Goal: Task Accomplishment & Management: Use online tool/utility

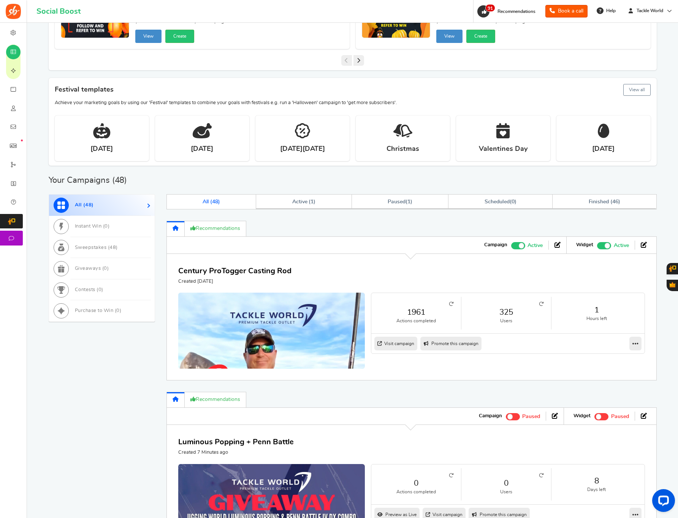
scroll to position [201, 0]
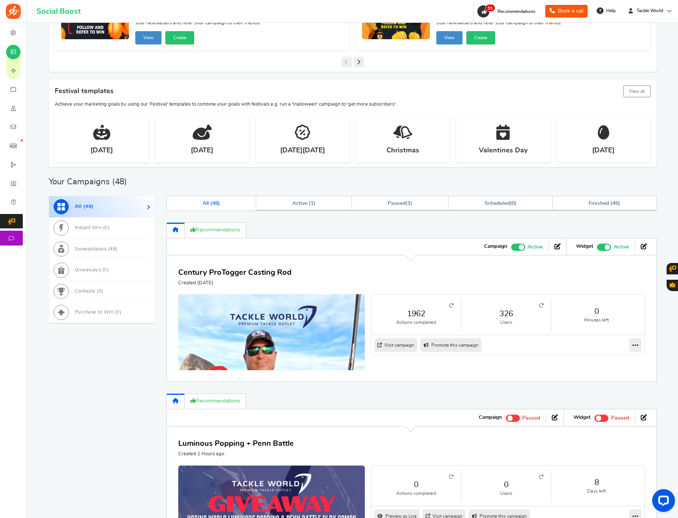
click at [514, 418] on span at bounding box center [513, 418] width 14 height 7
click at [506, 418] on input "Active Paused" at bounding box center [506, 417] width 0 height 5
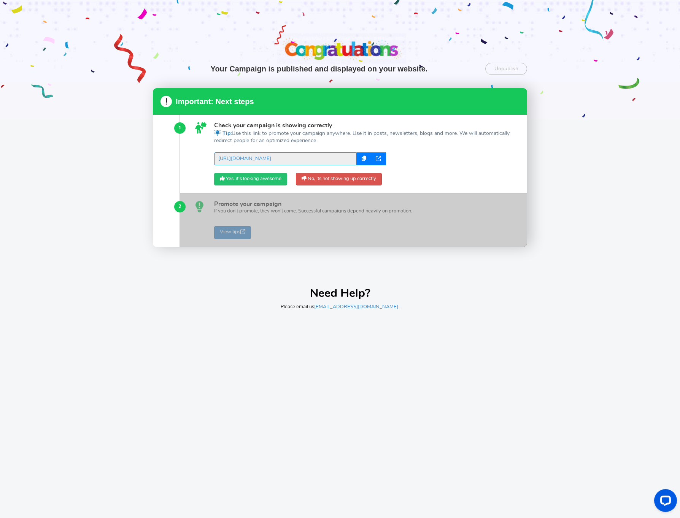
drag, startPoint x: 240, startPoint y: 181, endPoint x: 244, endPoint y: 185, distance: 5.9
click at [240, 181] on link "Yes, it's looking awesome" at bounding box center [250, 179] width 73 height 13
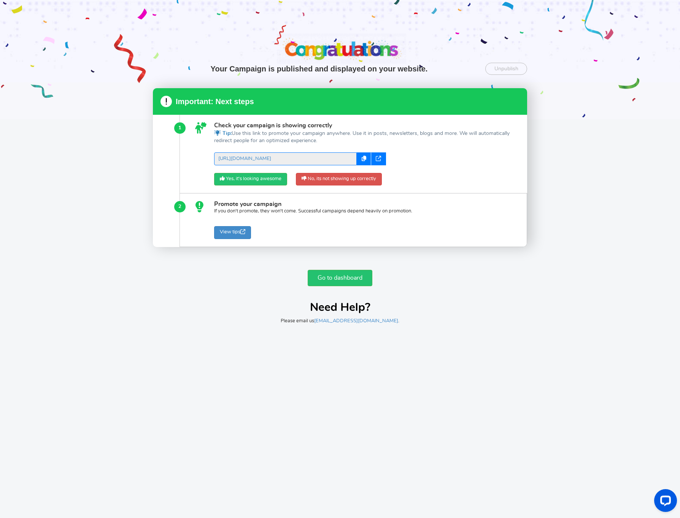
click at [336, 288] on div "Go to dashboard Need Help? Please email us [EMAIL_ADDRESS][DOMAIN_NAME] ." at bounding box center [340, 293] width 374 height 62
click at [337, 282] on link "Go to dashboard" at bounding box center [340, 278] width 65 height 16
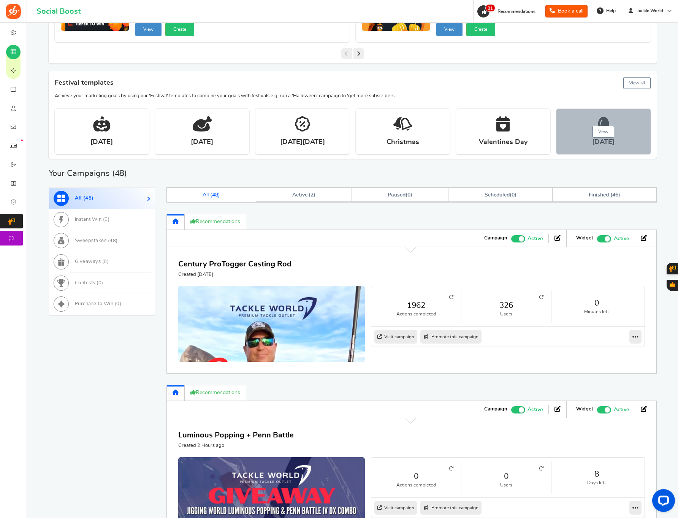
scroll to position [385, 0]
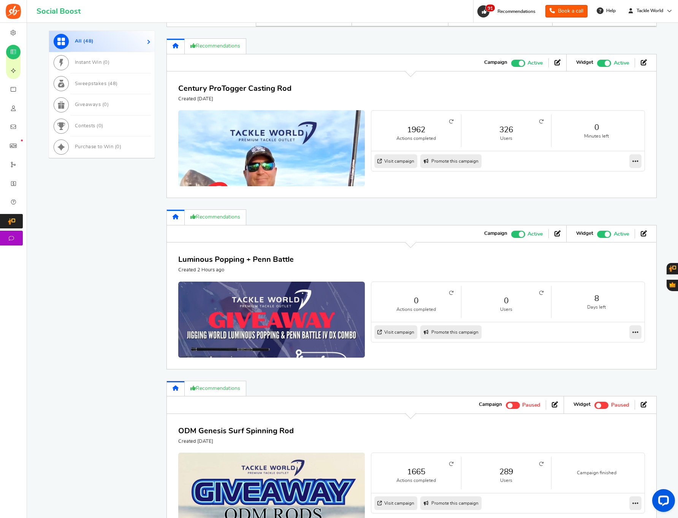
click at [520, 62] on span at bounding box center [521, 62] width 5 height 5
click at [511, 62] on input "Active Paused" at bounding box center [511, 62] width 0 height 5
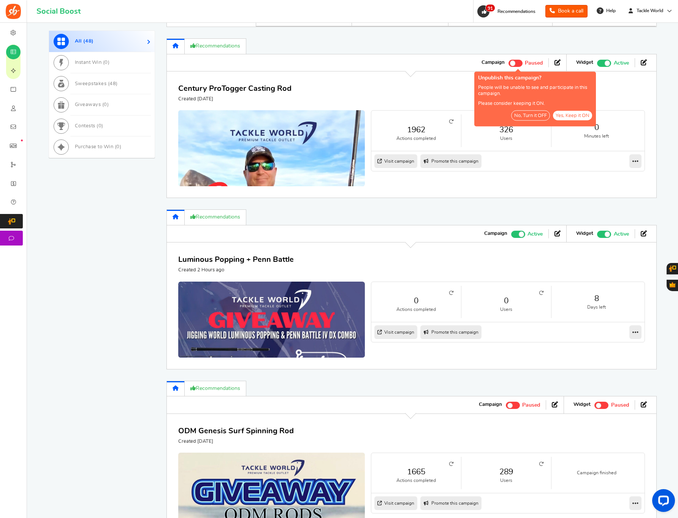
click at [563, 117] on button "Yes, Keep it ON" at bounding box center [572, 116] width 39 height 10
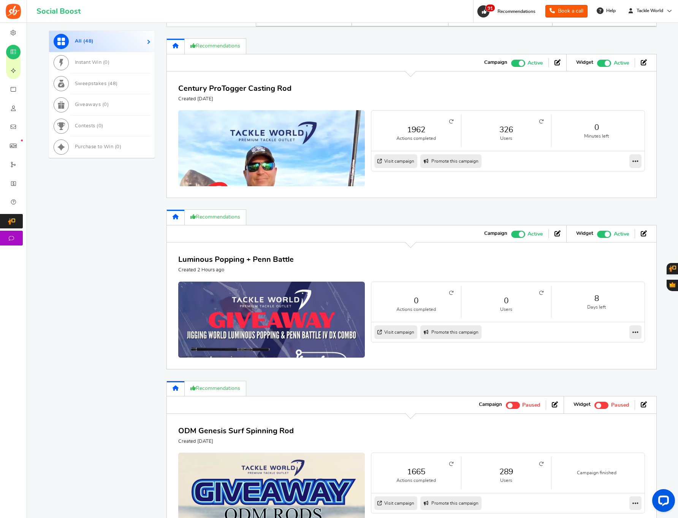
click at [519, 63] on span at bounding box center [521, 62] width 5 height 5
click at [511, 63] on input "Active Paused" at bounding box center [511, 62] width 0 height 5
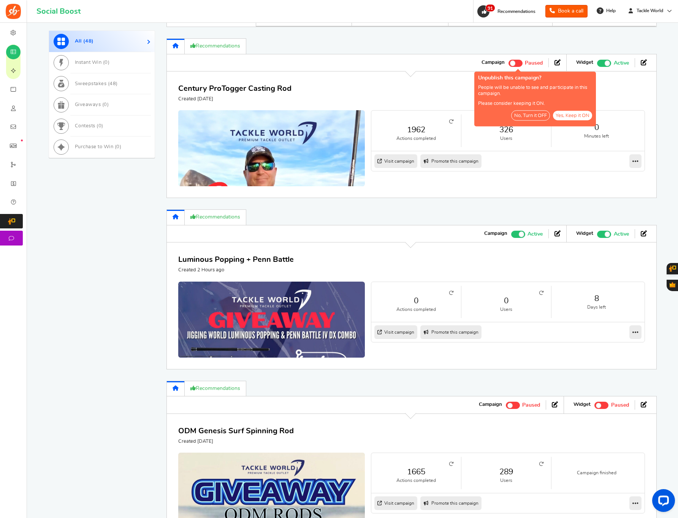
click at [533, 117] on button "No, Turn it OFF" at bounding box center [530, 116] width 39 height 10
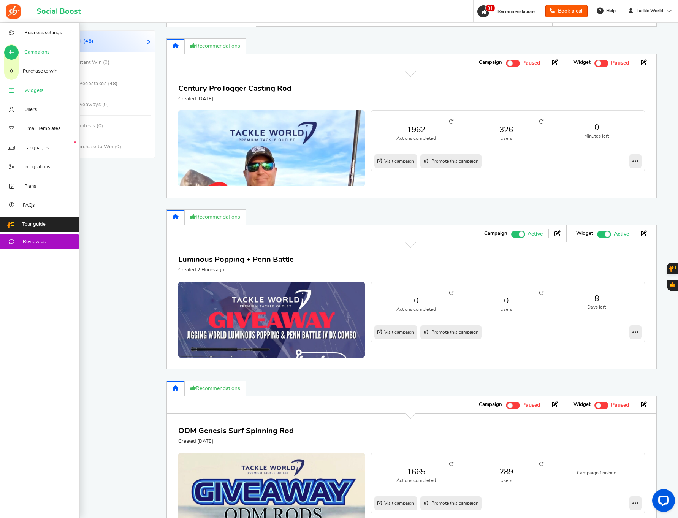
click at [43, 93] on span "Widgets" at bounding box center [33, 90] width 19 height 7
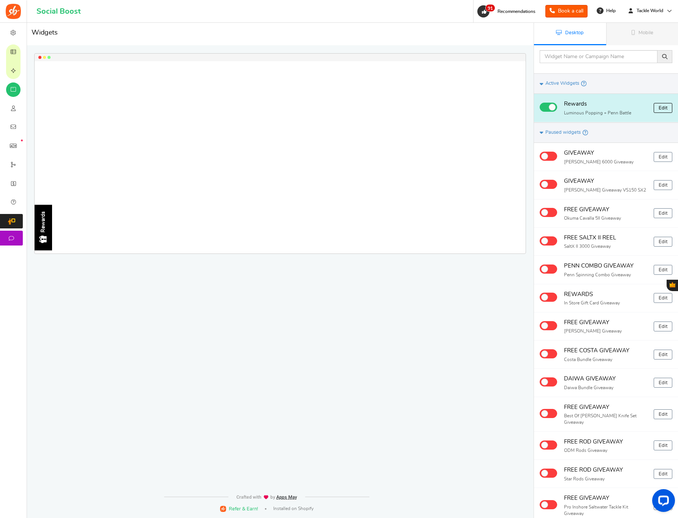
click at [659, 110] on link "Edit" at bounding box center [663, 108] width 19 height 10
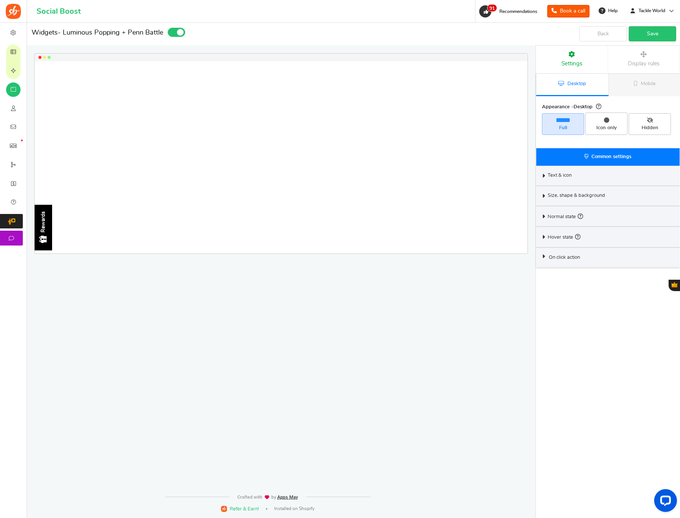
select select "left-side-drawer"
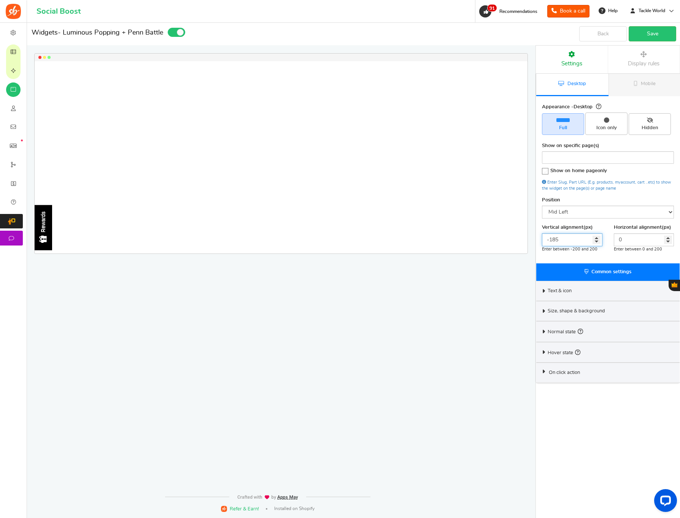
click at [579, 241] on input "-185" at bounding box center [572, 239] width 60 height 13
type input "0"
click at [645, 28] on link "Save" at bounding box center [653, 33] width 48 height 15
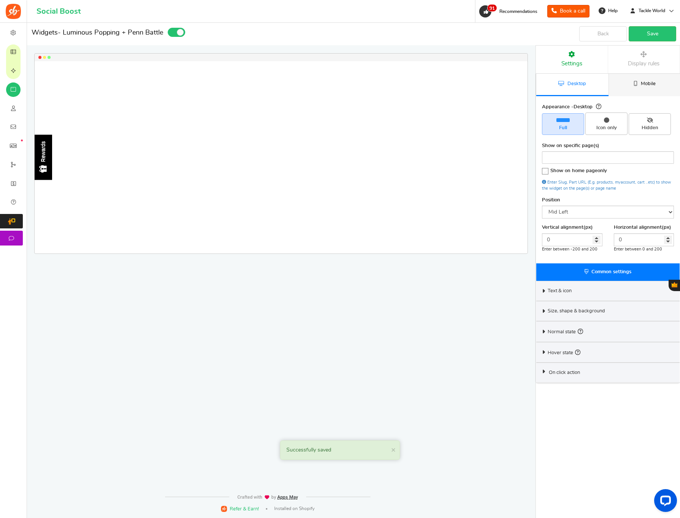
click at [646, 84] on span "Mobile" at bounding box center [648, 83] width 15 height 5
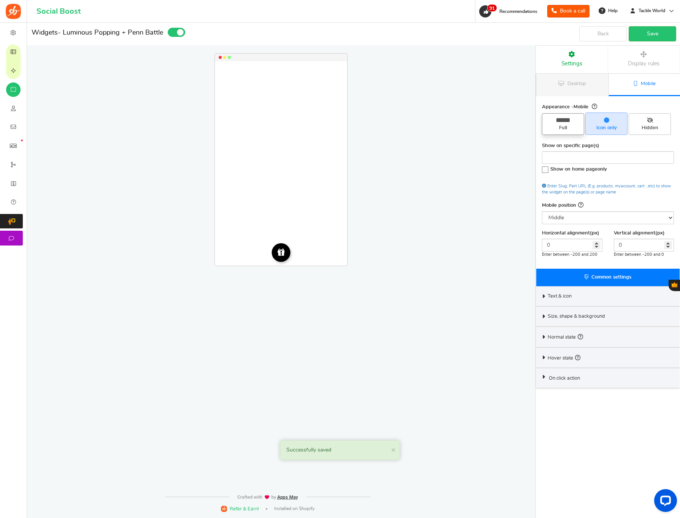
click at [568, 129] on span "Full" at bounding box center [562, 128] width 35 height 7
click at [568, 120] on input "Full" at bounding box center [565, 117] width 5 height 5
radio input "true"
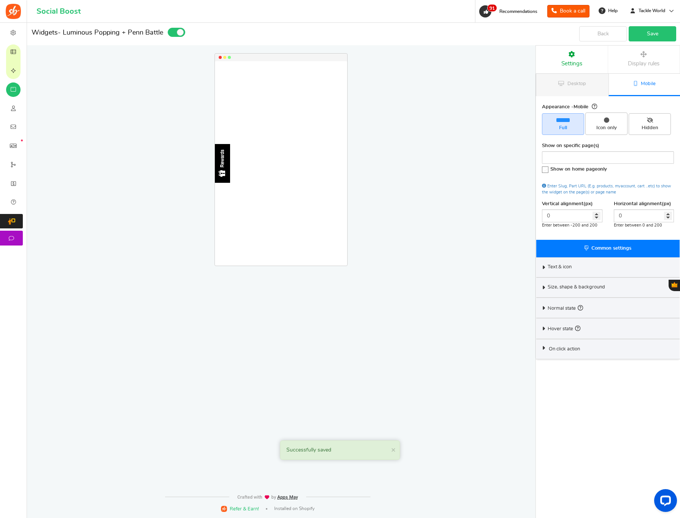
click at [648, 36] on link "Save" at bounding box center [653, 33] width 48 height 15
click at [571, 91] on link "Desktop" at bounding box center [572, 85] width 72 height 22
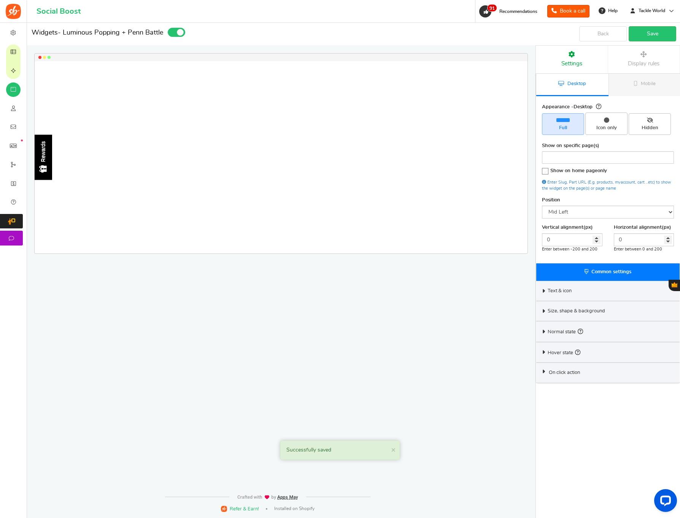
click at [567, 283] on div "Text & icon" at bounding box center [607, 291] width 143 height 20
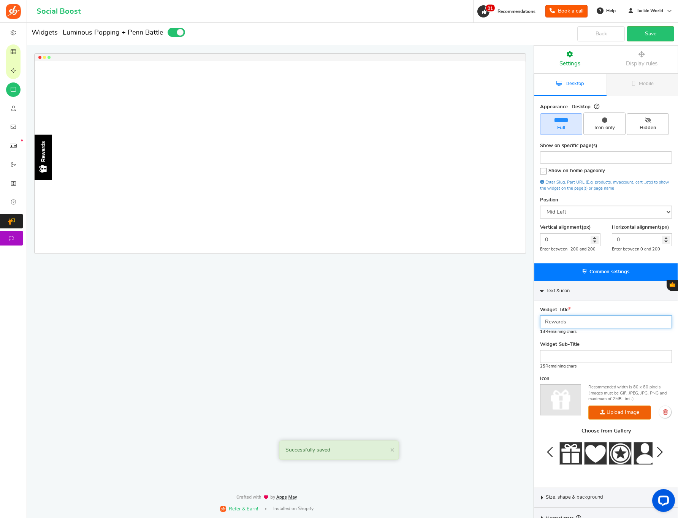
click at [567, 324] on input "Rewards" at bounding box center [606, 322] width 132 height 13
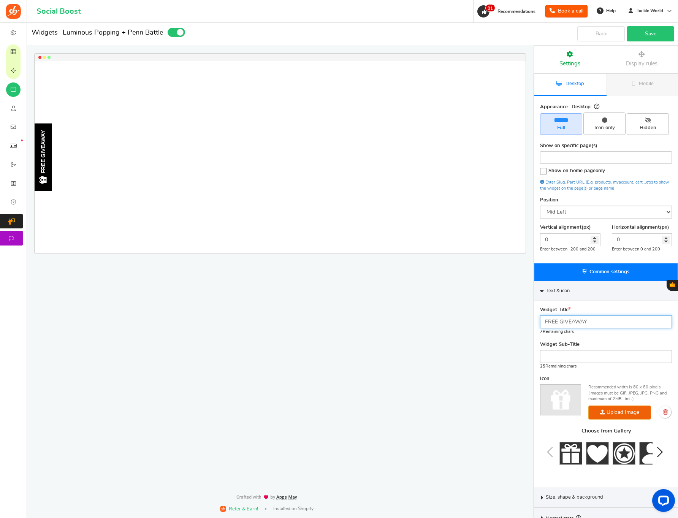
type input "FREE GIVEAWAY"
click at [646, 31] on link "Save" at bounding box center [651, 33] width 48 height 15
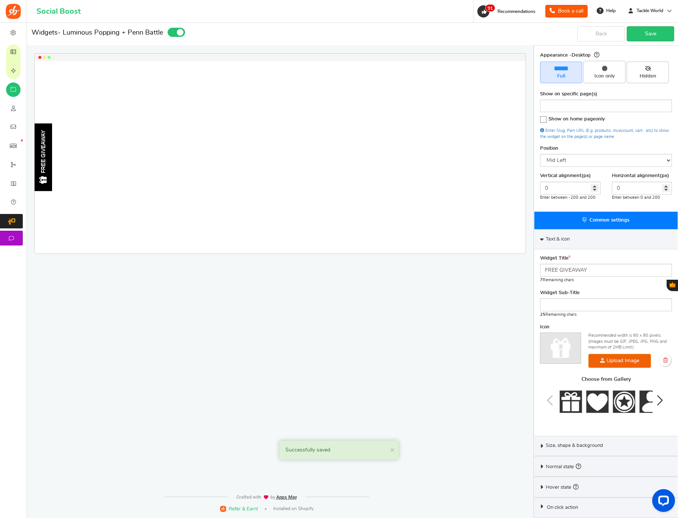
click at [562, 446] on span "Size, shape & background" at bounding box center [574, 446] width 57 height 7
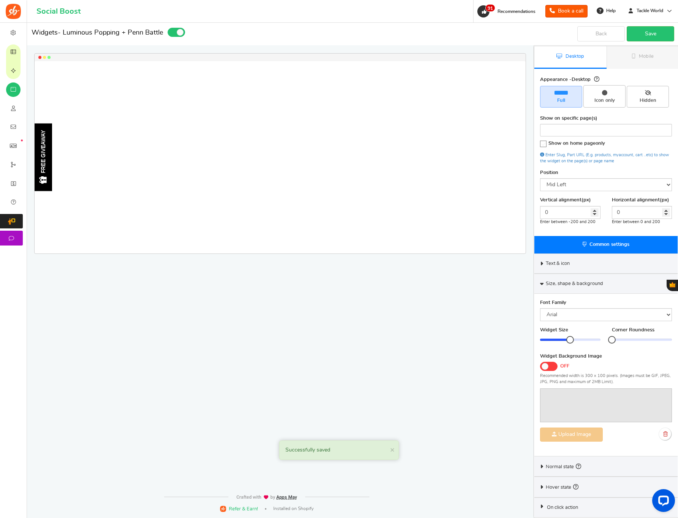
scroll to position [27, 0]
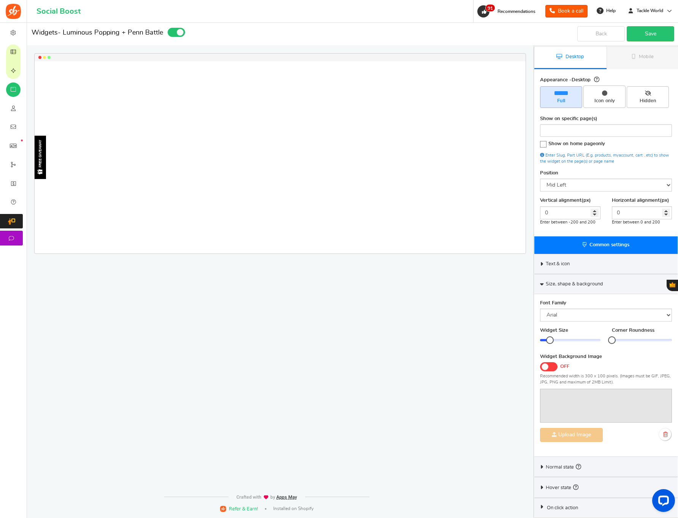
drag, startPoint x: 566, startPoint y: 339, endPoint x: 549, endPoint y: 341, distance: 17.2
click at [549, 341] on div at bounding box center [570, 340] width 60 height 2
click at [649, 36] on link "Save" at bounding box center [651, 33] width 48 height 15
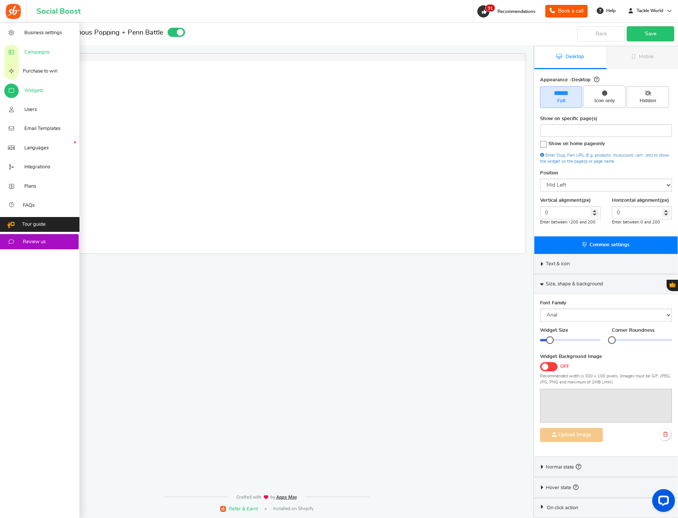
click at [15, 51] on icon at bounding box center [12, 52] width 8 height 6
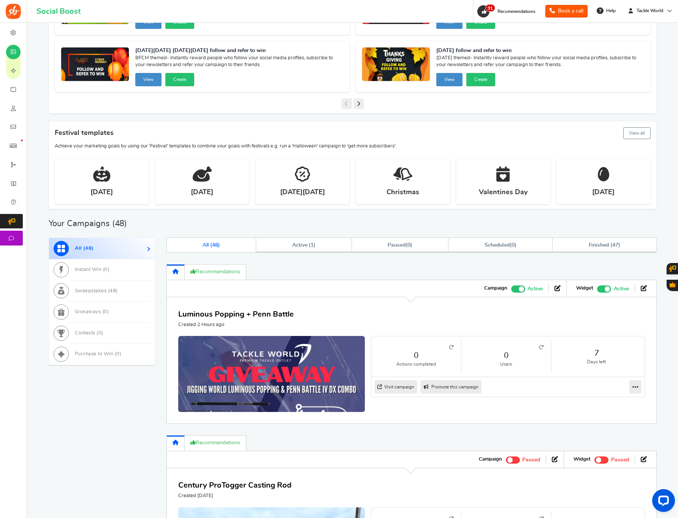
scroll to position [374, 0]
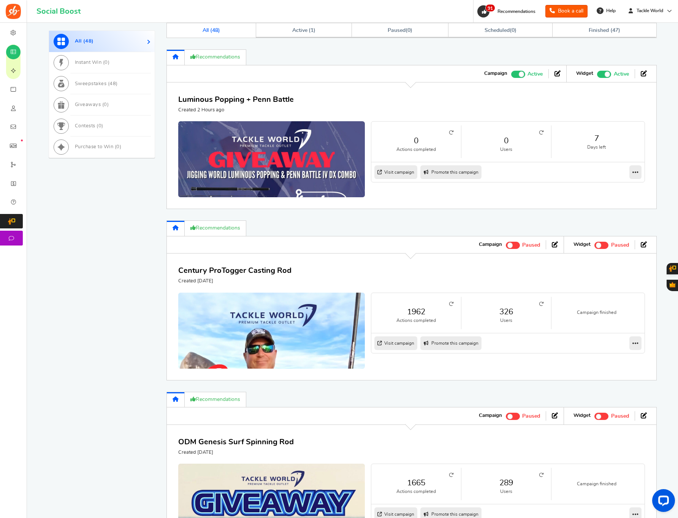
click at [502, 137] on link "0" at bounding box center [506, 140] width 75 height 11
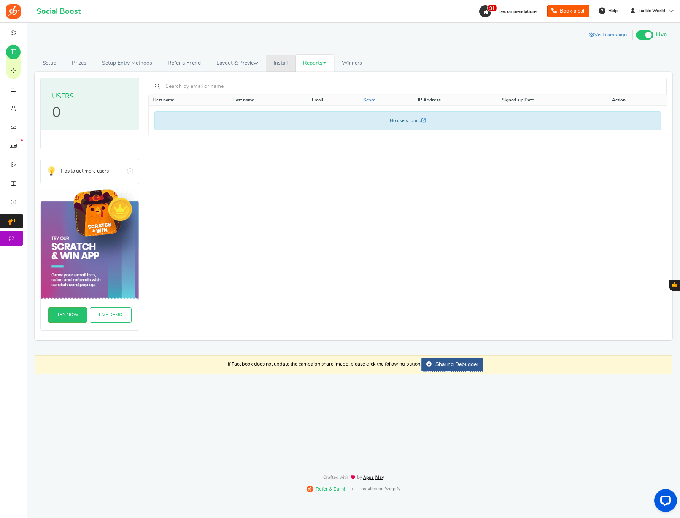
click at [289, 67] on link "Install" at bounding box center [281, 63] width 30 height 17
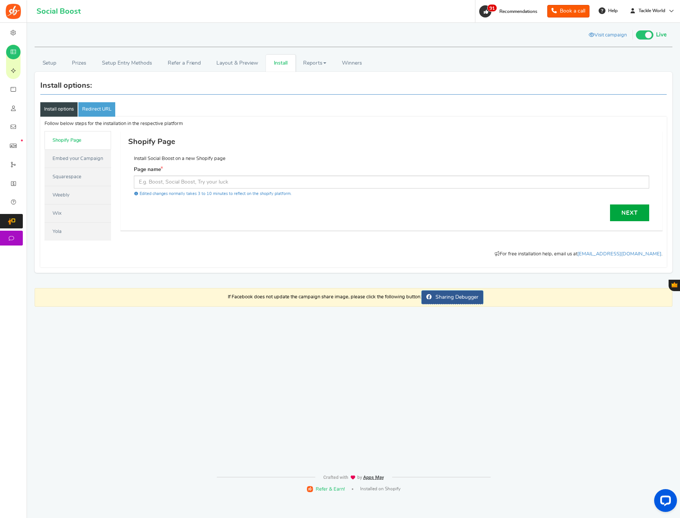
click at [69, 160] on link "Embed your Campaign" at bounding box center [77, 158] width 67 height 18
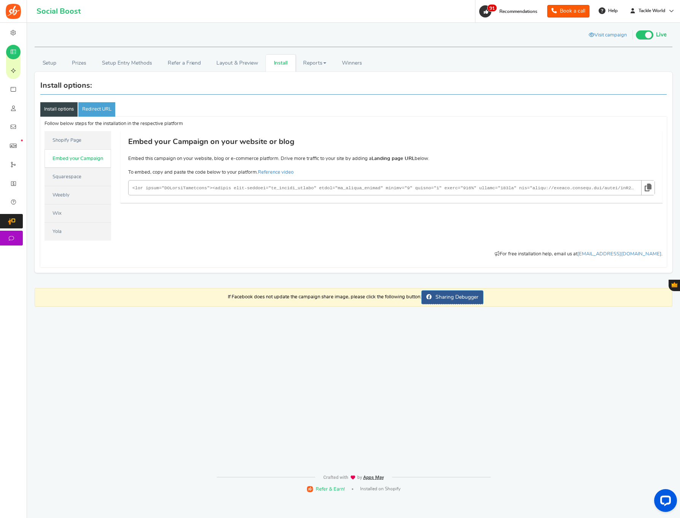
click at [650, 187] on icon at bounding box center [648, 188] width 7 height 14
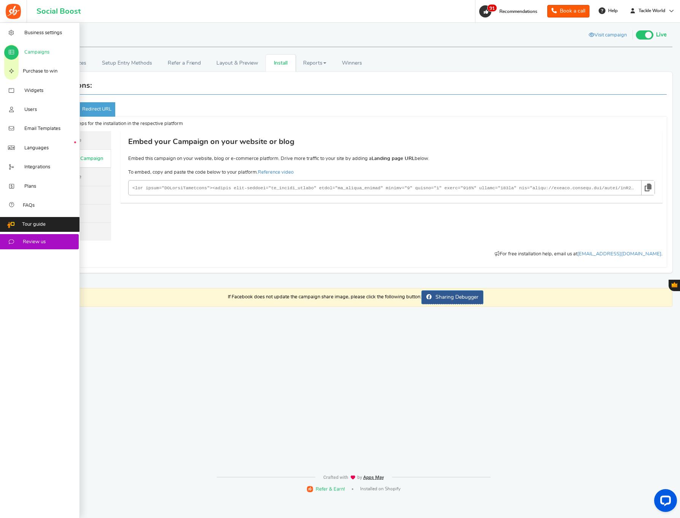
click at [36, 52] on span "Campaigns" at bounding box center [36, 52] width 25 height 7
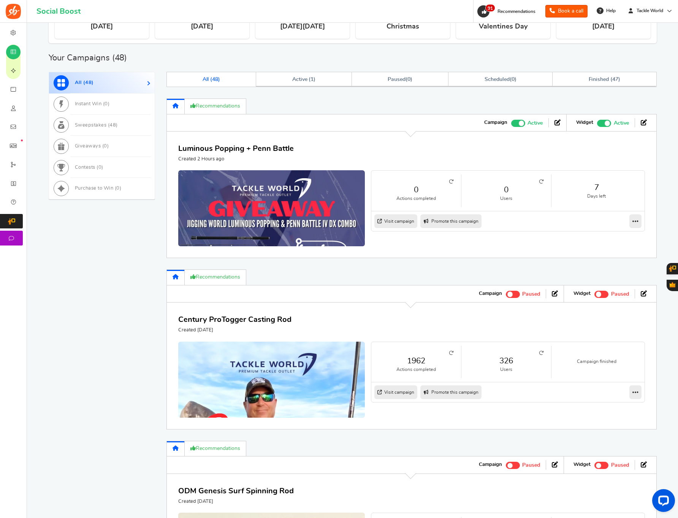
scroll to position [427, 0]
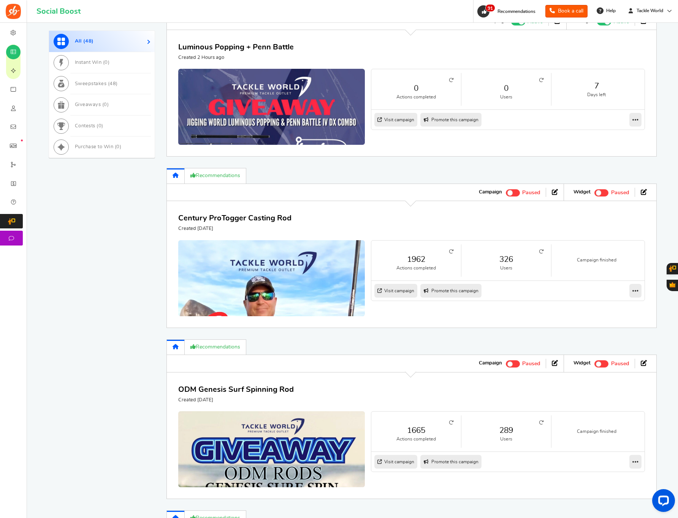
click at [509, 261] on link "326" at bounding box center [506, 259] width 75 height 11
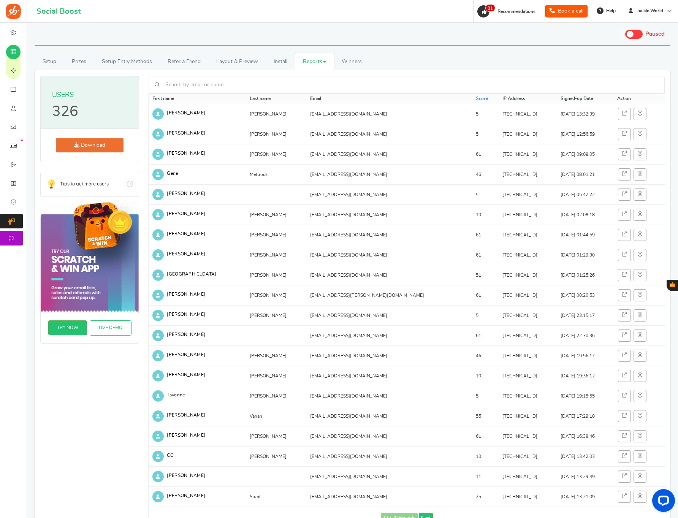
click at [112, 149] on link "Download" at bounding box center [90, 145] width 68 height 14
click at [319, 64] on link "Reports" at bounding box center [314, 61] width 39 height 17
click at [314, 98] on link "Entries" at bounding box center [325, 100] width 61 height 11
